Goal: Task Accomplishment & Management: Manage account settings

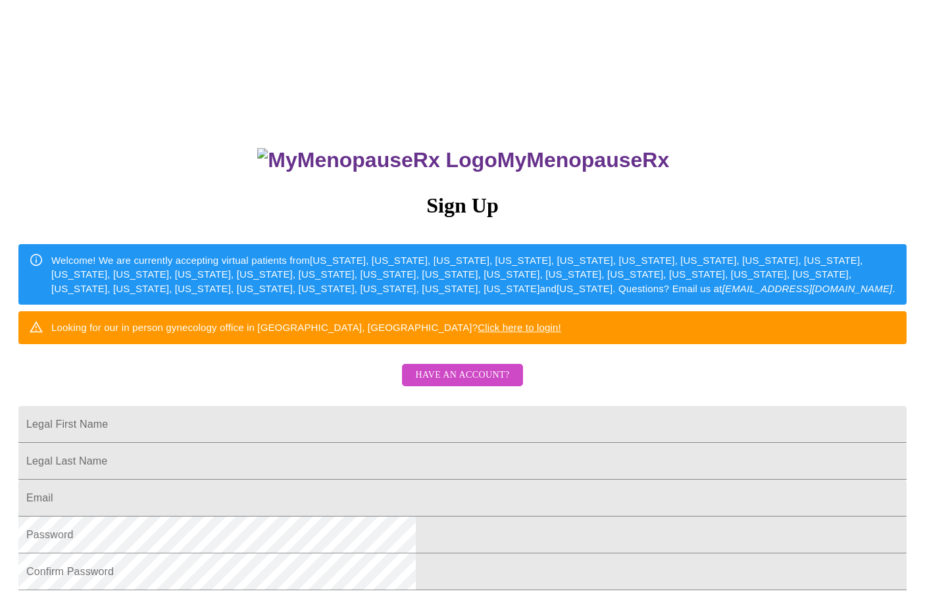
click at [432, 384] on span "Have an account?" at bounding box center [462, 375] width 94 height 16
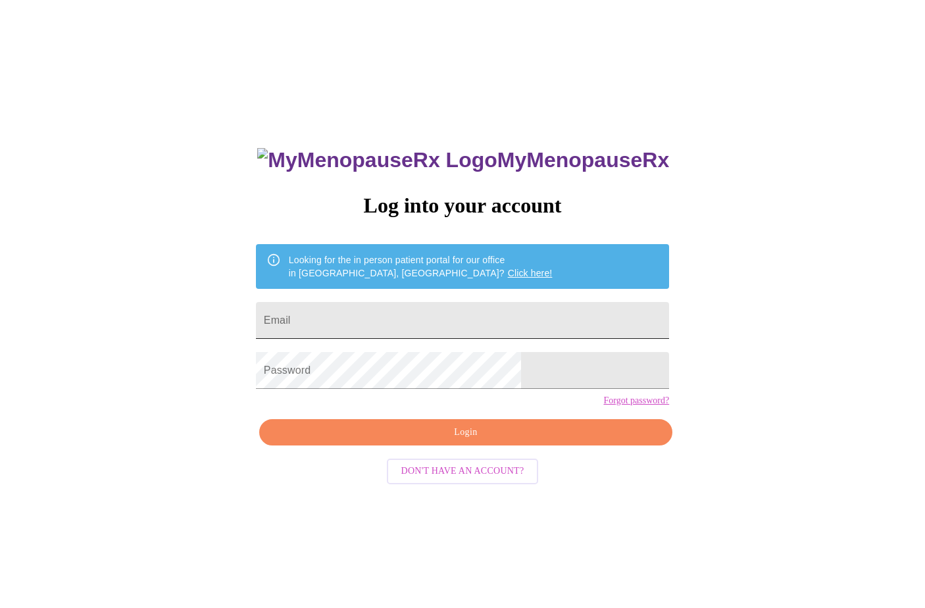
click at [410, 324] on input "Email" at bounding box center [462, 320] width 413 height 37
type input "[EMAIL_ADDRESS][DOMAIN_NAME]"
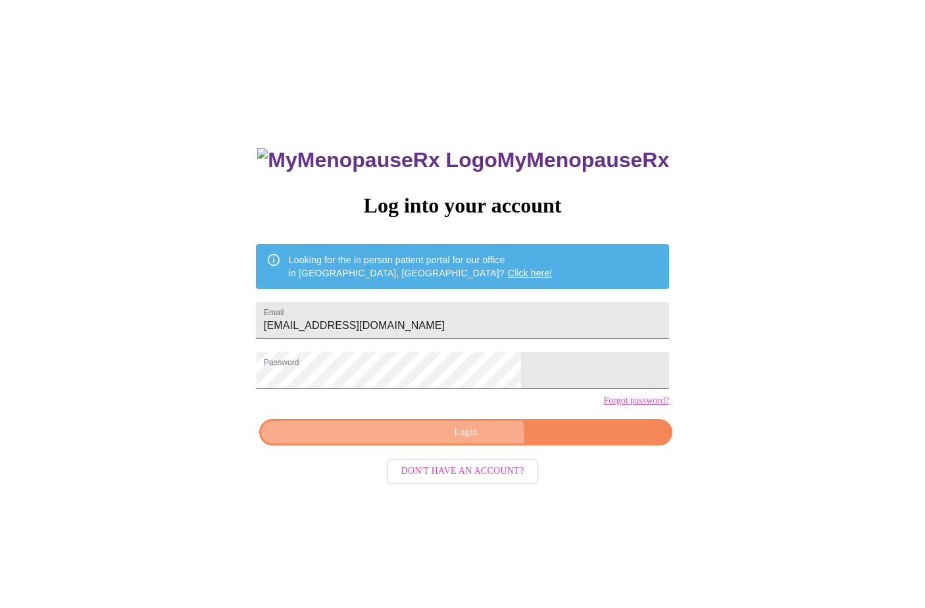
click at [455, 441] on span "Login" at bounding box center [465, 432] width 383 height 16
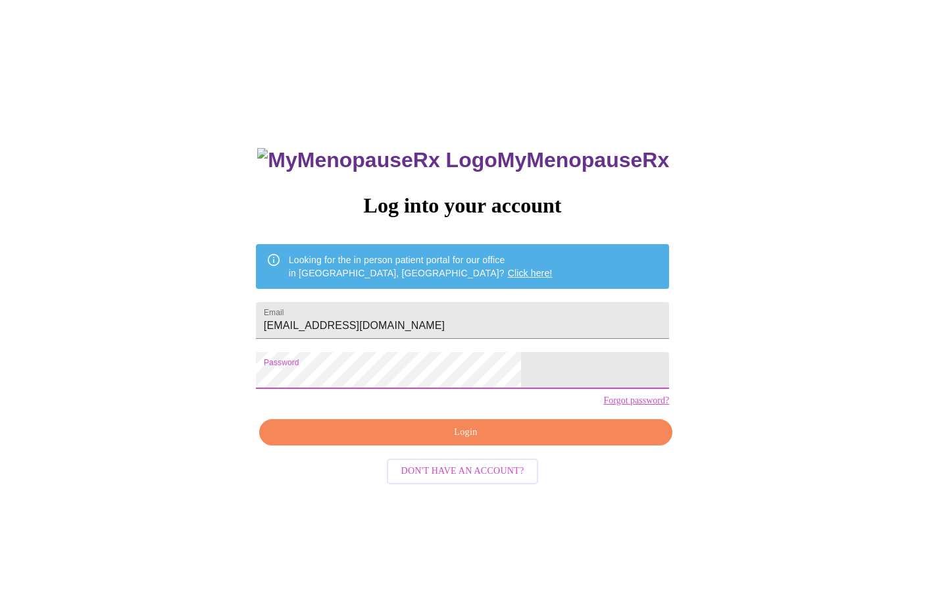
click at [0, 327] on html "MyMenopauseRx Log into your account Looking for the in person patient portal fo…" at bounding box center [462, 370] width 925 height 740
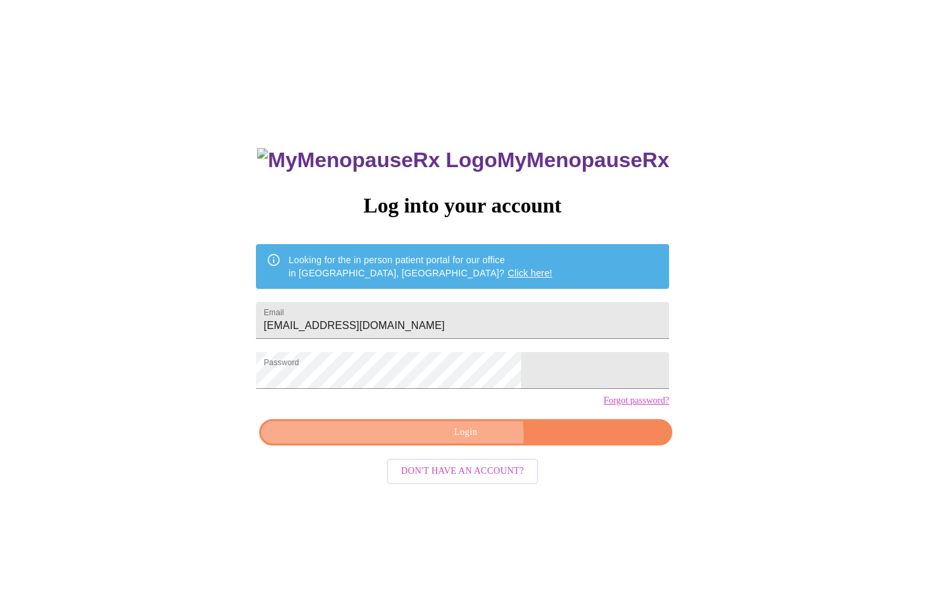
click at [424, 441] on span "Login" at bounding box center [465, 432] width 383 height 16
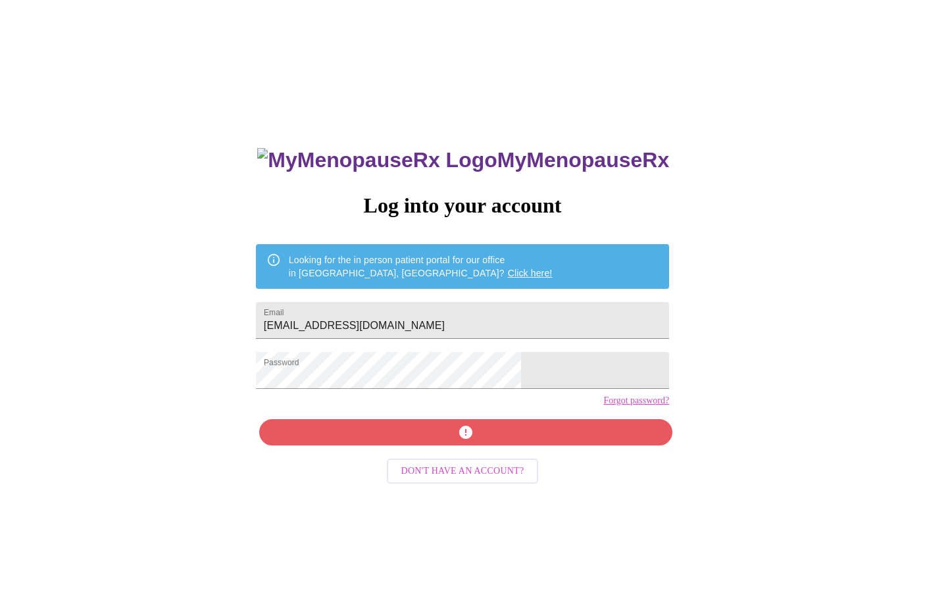
click at [424, 459] on div "MyMenopauseRx Log into your account Looking for the in person patient portal fo…" at bounding box center [463, 431] width 440 height 608
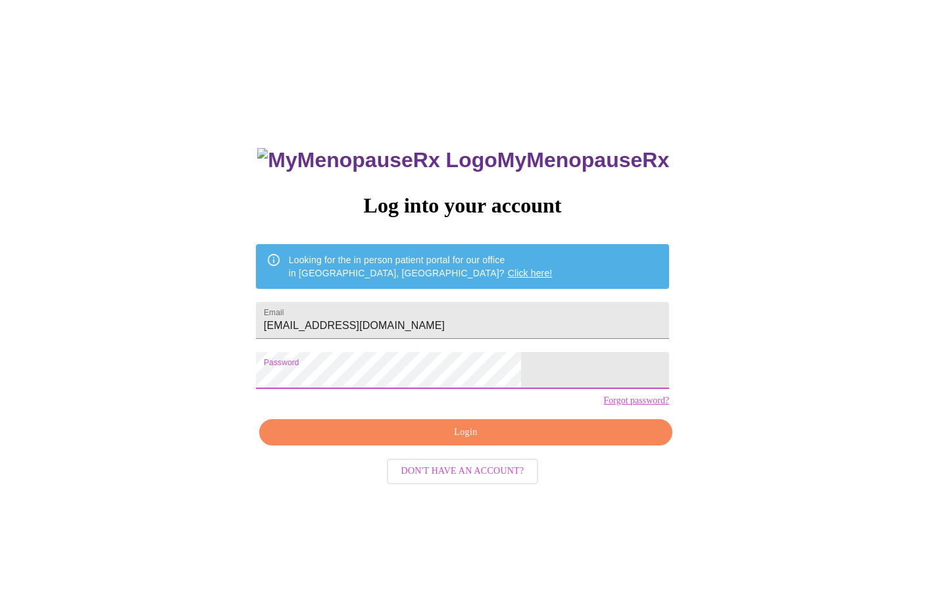
click at [184, 351] on div "MyMenopauseRx Log into your account Looking for the in person patient portal fo…" at bounding box center [462, 370] width 915 height 730
click at [509, 441] on span "Login" at bounding box center [465, 432] width 383 height 16
click at [578, 415] on div "MyMenopauseRx Log into your account Looking for the in person patient portal fo…" at bounding box center [463, 431] width 440 height 608
click at [603, 406] on link "Forgot password?" at bounding box center [636, 400] width 66 height 11
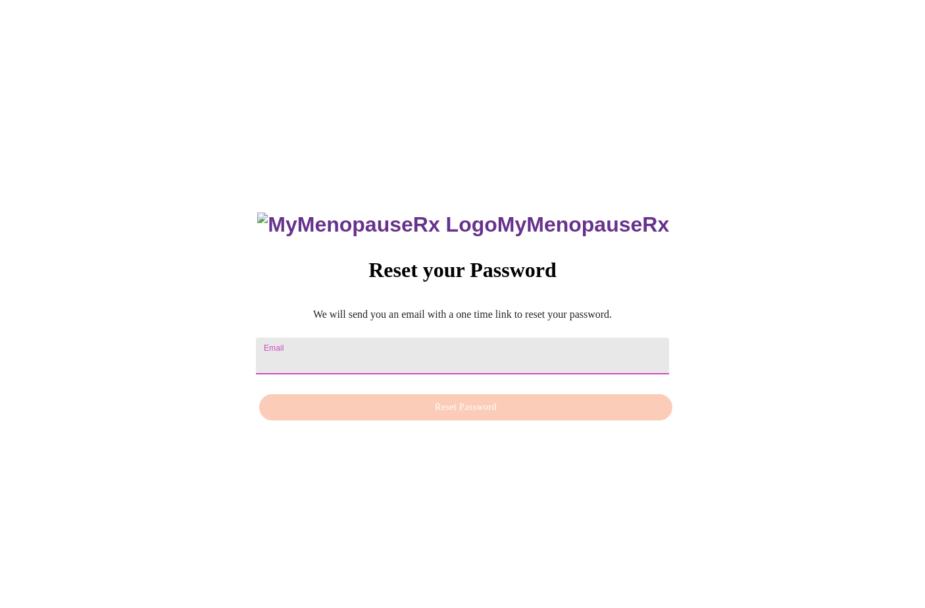
click at [367, 343] on input "Email" at bounding box center [462, 356] width 413 height 37
type input "[EMAIL_ADDRESS][DOMAIN_NAME]"
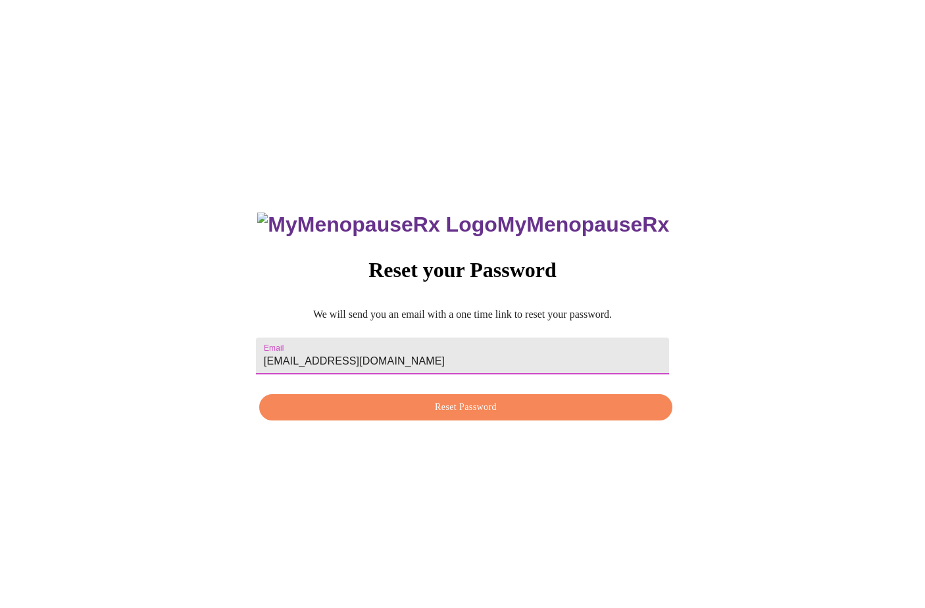
click at [459, 403] on span "Reset Password" at bounding box center [465, 407] width 383 height 16
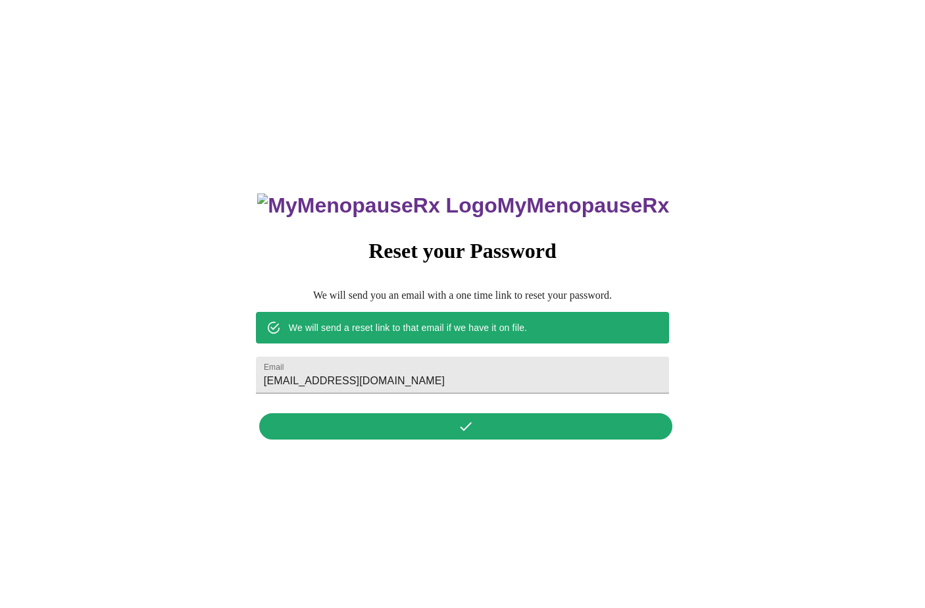
click at [492, 440] on div "MyMenopauseRx Reset your Password We will send you an email with a one time lin…" at bounding box center [463, 309] width 440 height 274
click at [486, 424] on div "MyMenopauseRx Reset your Password We will send you an email with a one time lin…" at bounding box center [463, 309] width 440 height 274
click at [465, 426] on div "MyMenopauseRx Reset your Password We will send you an email with a one time lin…" at bounding box center [463, 309] width 440 height 274
click at [454, 350] on form "Email nusource@gmail.com" at bounding box center [462, 375] width 413 height 50
click at [434, 373] on input "[EMAIL_ADDRESS][DOMAIN_NAME]" at bounding box center [462, 375] width 413 height 37
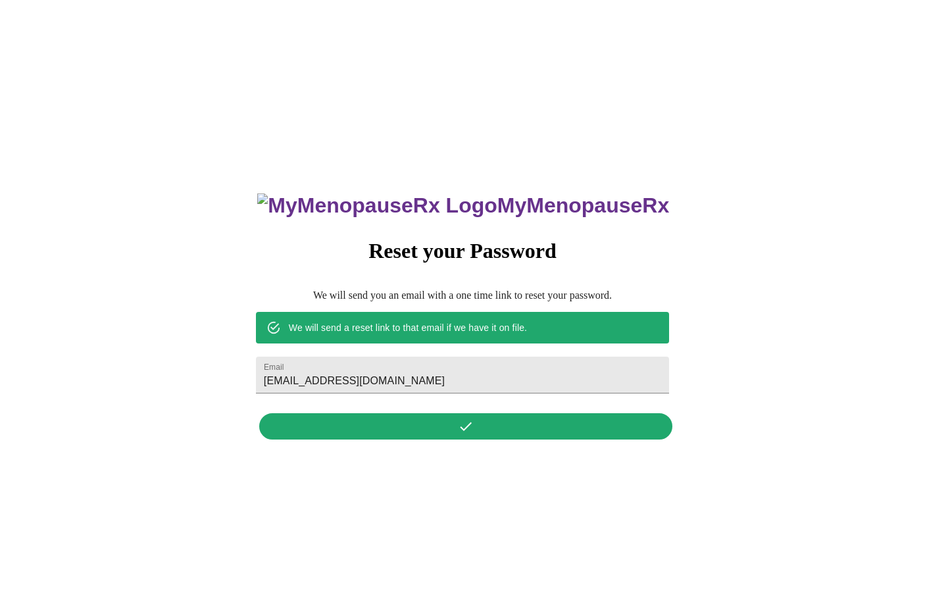
click at [470, 415] on div "MyMenopauseRx Reset your Password We will send you an email with a one time lin…" at bounding box center [463, 309] width 440 height 274
click at [469, 424] on div "MyMenopauseRx Reset your Password We will send you an email with a one time lin…" at bounding box center [463, 309] width 440 height 274
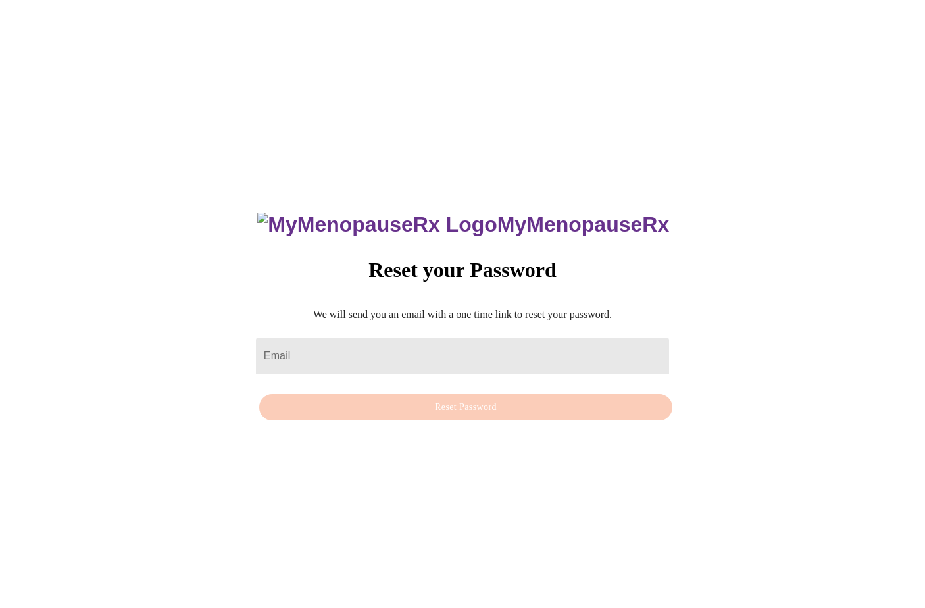
drag, startPoint x: 0, startPoint y: 0, endPoint x: 355, endPoint y: 338, distance: 490.1
click at [355, 338] on input "Email" at bounding box center [462, 356] width 413 height 37
type input "[EMAIL_ADDRESS][DOMAIN_NAME]"
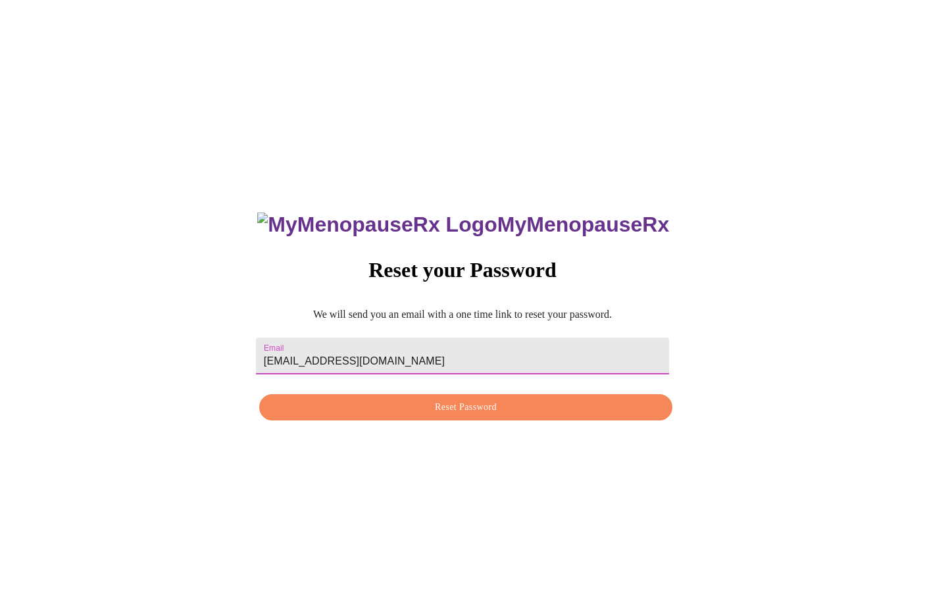
click at [390, 410] on span "Reset Password" at bounding box center [465, 407] width 383 height 16
